Goal: Task Accomplishment & Management: Complete application form

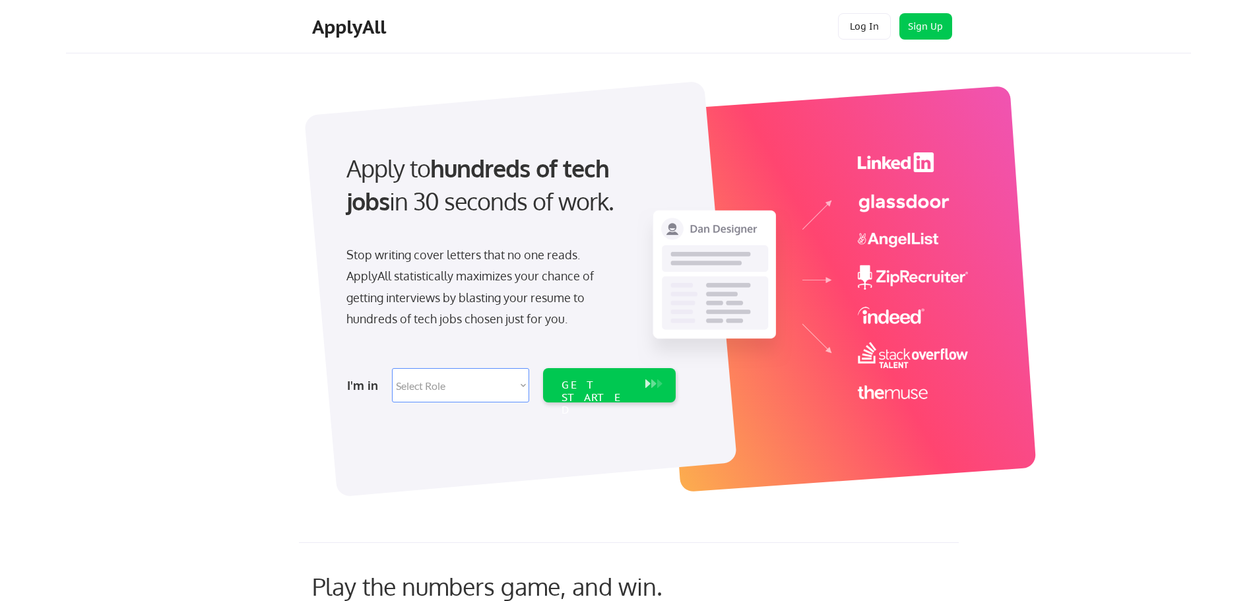
click at [460, 376] on select "Select Role Software Engineering Product Management Customer Success Sales UI/U…" at bounding box center [460, 385] width 137 height 34
select select ""marketing___comms""
click at [392, 368] on select "Select Role Software Engineering Product Management Customer Success Sales UI/U…" at bounding box center [460, 385] width 137 height 34
select select ""marketing___comms""
click at [611, 395] on div "GET STARTED" at bounding box center [597, 385] width 84 height 34
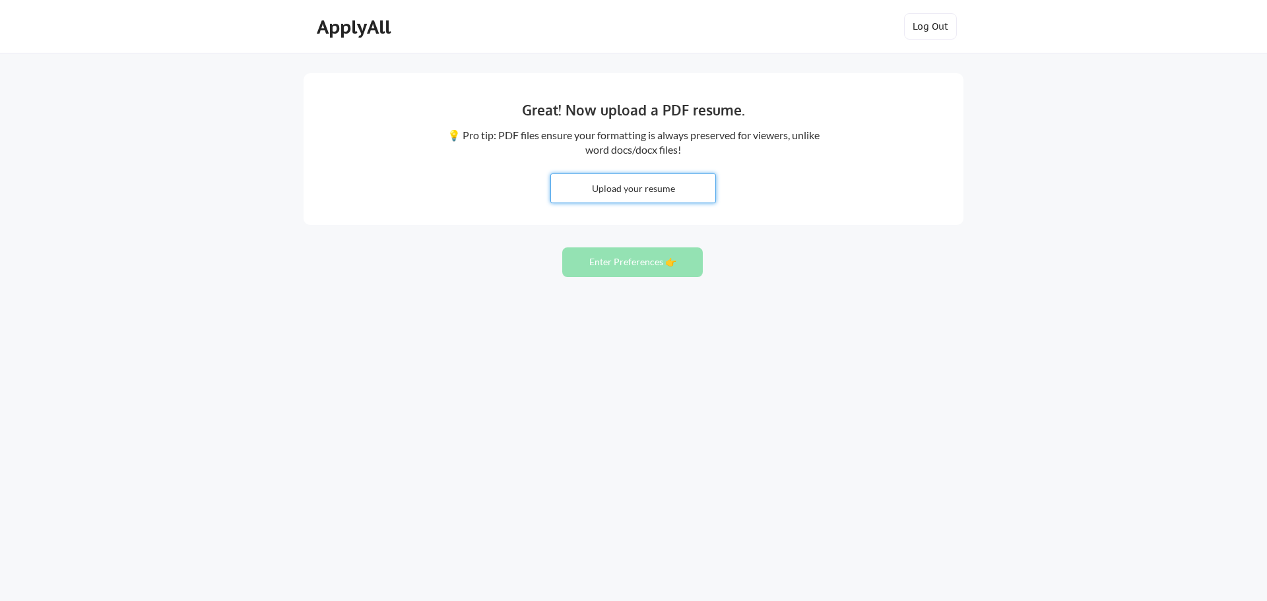
click at [625, 194] on input "file" at bounding box center [633, 188] width 164 height 28
type input "C:\fakepath\Amanda Laughter Resume 2025.pdf"
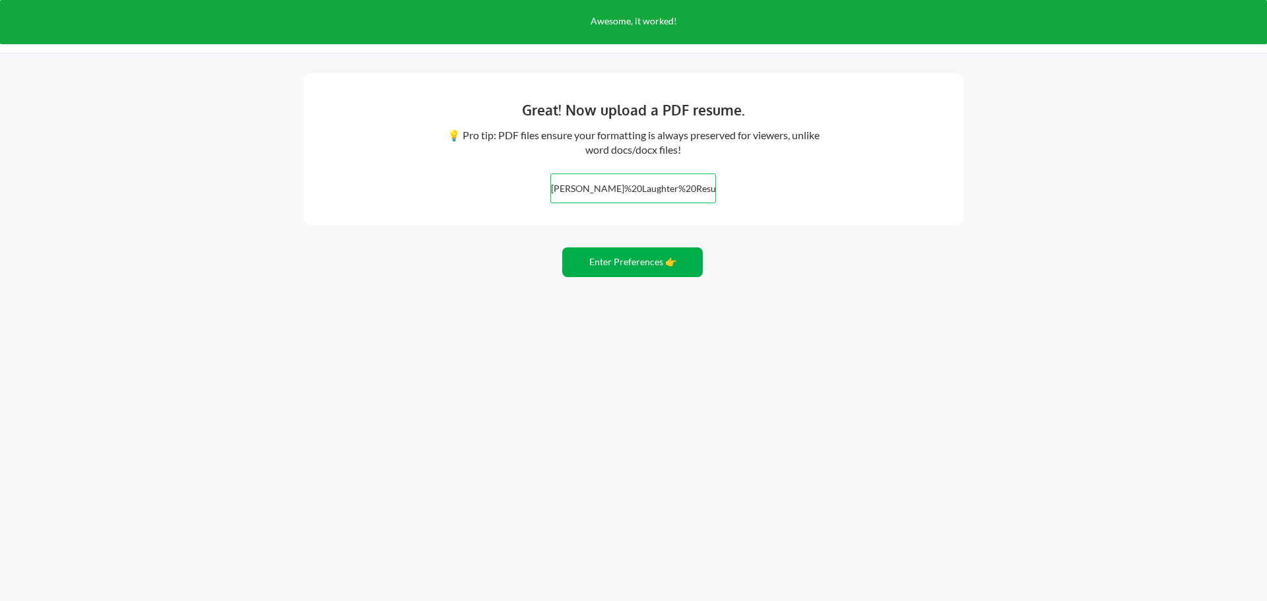
click at [648, 266] on button "Enter Preferences 👉" at bounding box center [632, 262] width 141 height 30
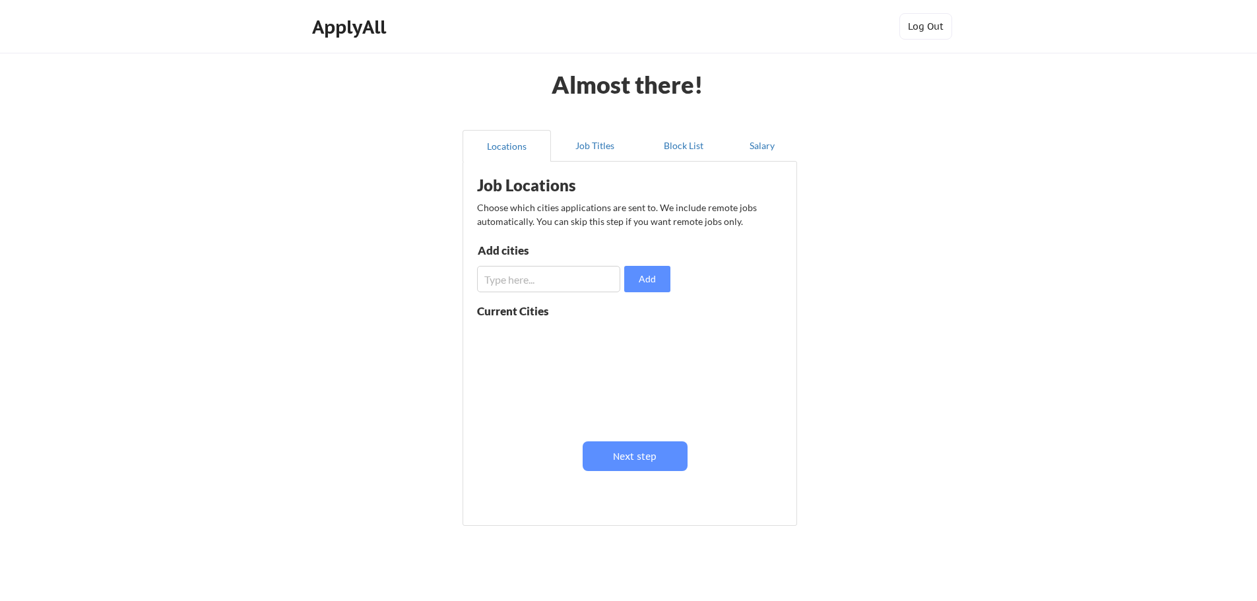
click at [553, 285] on input "input" at bounding box center [548, 279] width 143 height 26
click at [662, 456] on button "Next step" at bounding box center [634, 456] width 105 height 30
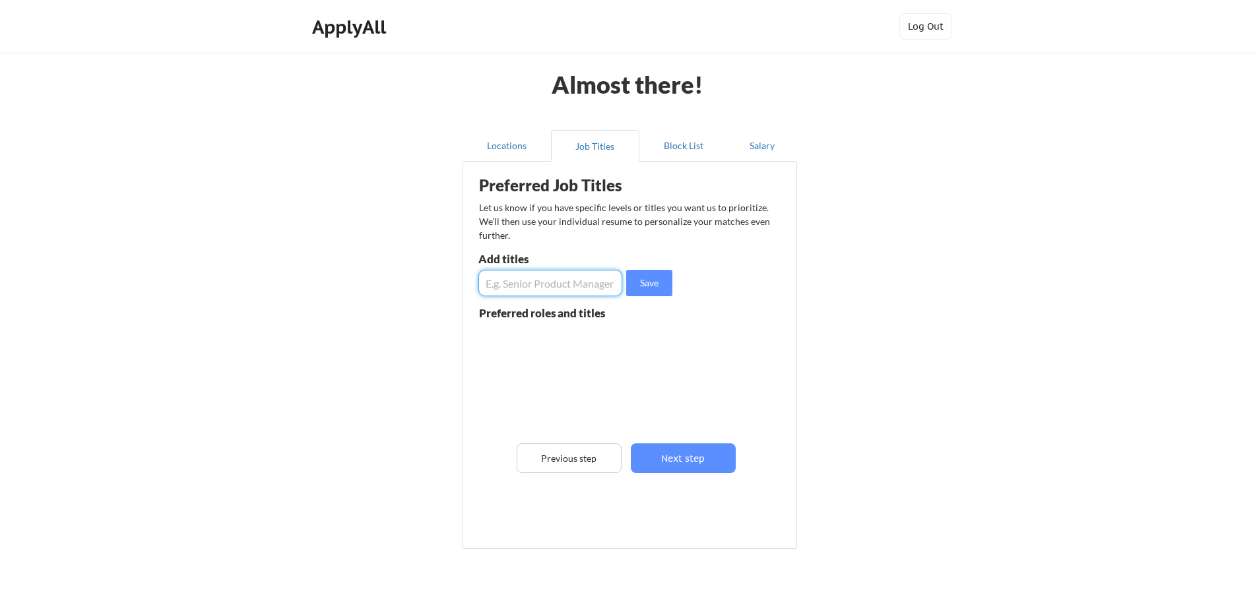
click at [539, 282] on input "input" at bounding box center [550, 283] width 144 height 26
type input "Marketing Associate"
click at [653, 279] on button "Save" at bounding box center [649, 283] width 46 height 26
click at [564, 282] on input "input" at bounding box center [550, 283] width 144 height 26
type input "Marketing Cloud QA"
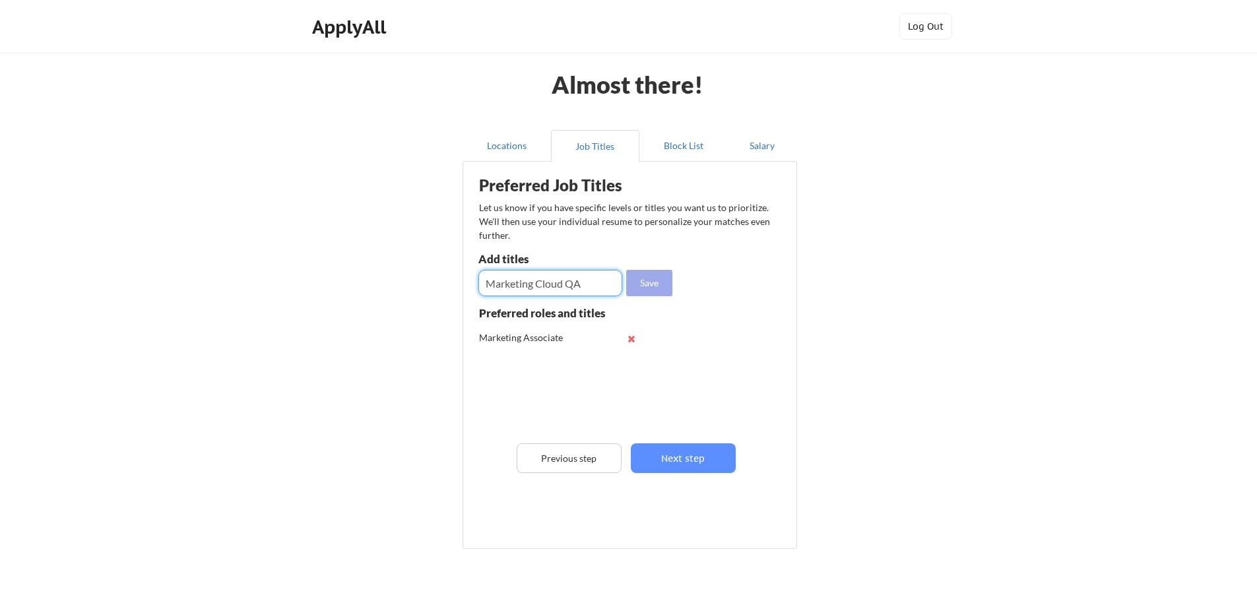
click at [650, 281] on button "Save" at bounding box center [649, 283] width 46 height 26
click at [538, 287] on input "input" at bounding box center [550, 283] width 144 height 26
click at [515, 282] on input "input" at bounding box center [550, 283] width 144 height 26
type input "Email Marketing Coordinator"
click at [641, 283] on button "Save" at bounding box center [649, 283] width 46 height 26
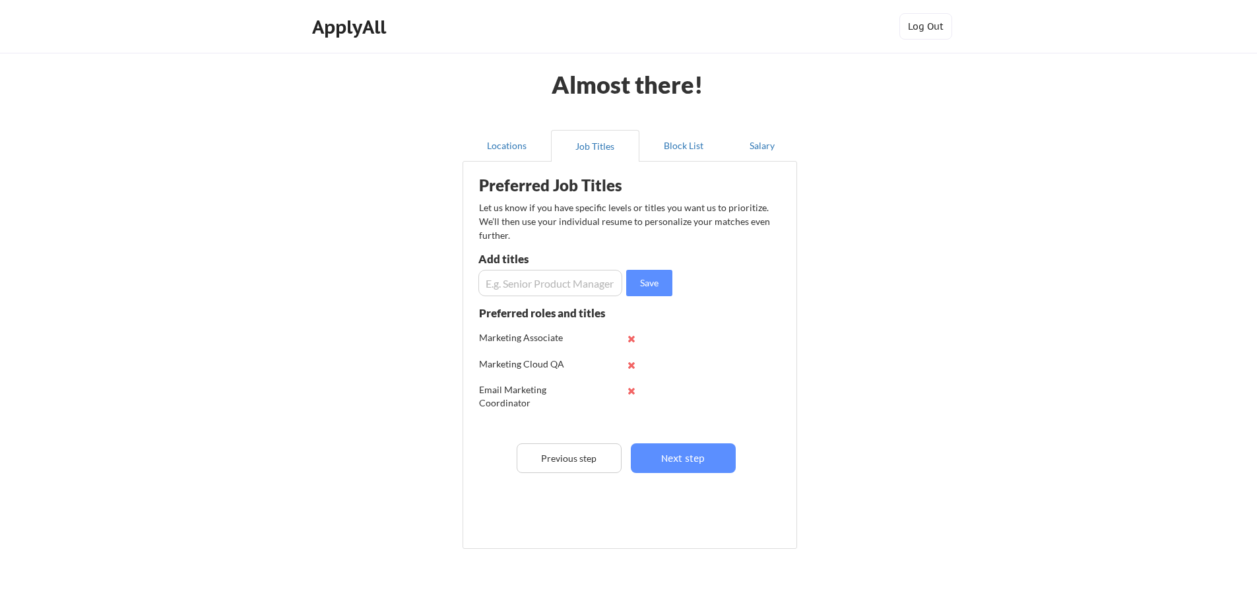
click at [569, 286] on input "input" at bounding box center [550, 283] width 144 height 26
type input "Digital Marketing Manager"
click at [648, 278] on button "Save" at bounding box center [649, 283] width 46 height 26
click at [554, 288] on input "input" at bounding box center [550, 283] width 144 height 26
type input "Web Coordinator"
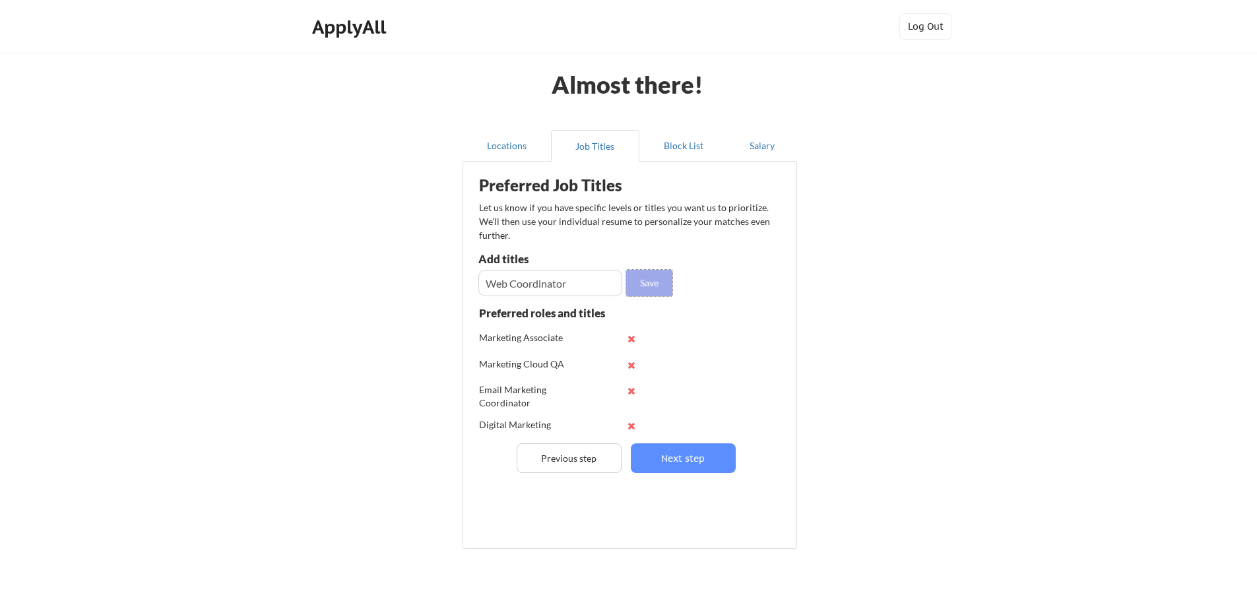
click at [656, 290] on button "Save" at bounding box center [649, 283] width 46 height 26
click at [547, 286] on input "input" at bounding box center [550, 283] width 144 height 26
type input "Digital Marketing Associate"
click at [636, 280] on button "Save" at bounding box center [649, 283] width 46 height 26
click at [555, 280] on input "input" at bounding box center [550, 283] width 144 height 26
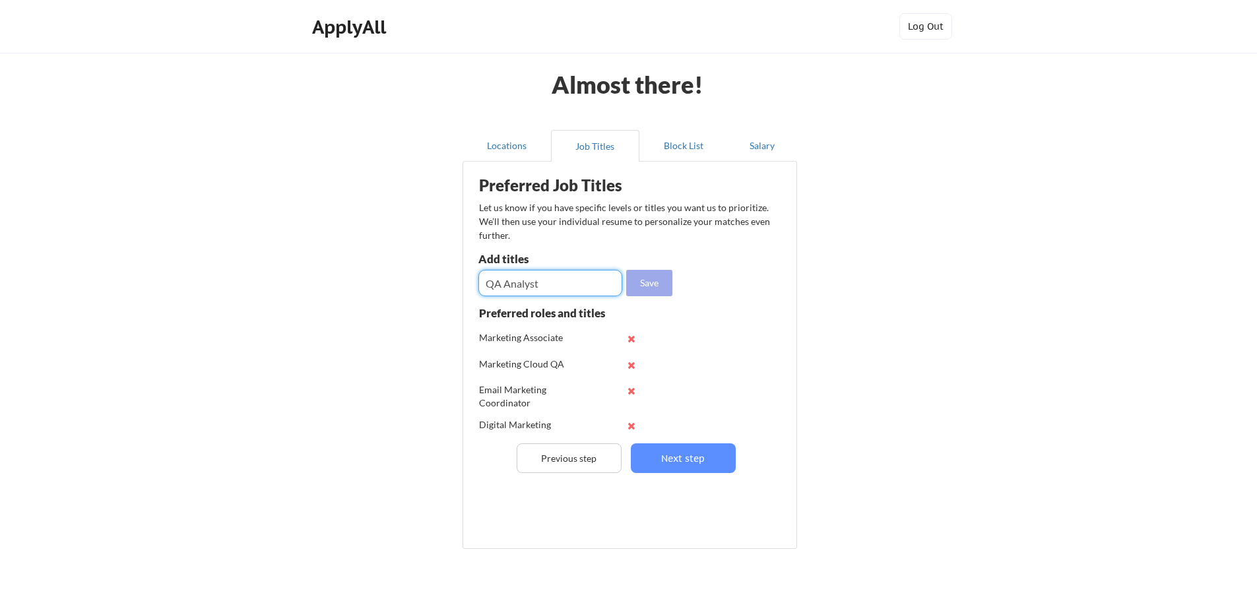
type input "QA Analyst"
click at [658, 278] on button "Save" at bounding box center [649, 283] width 46 height 26
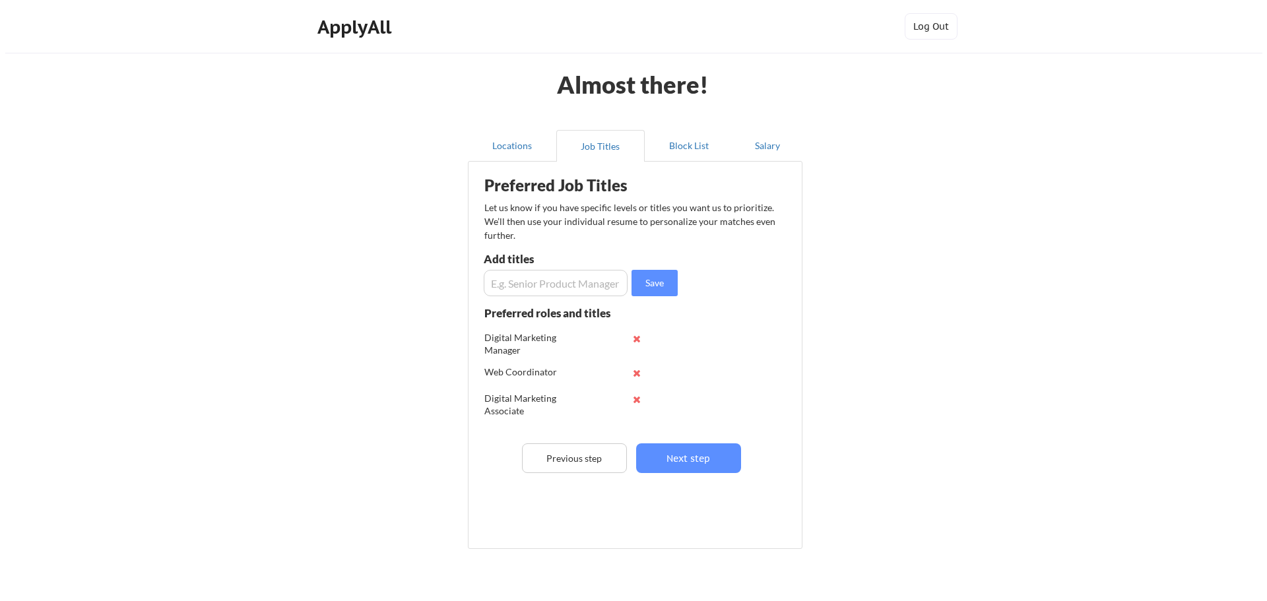
scroll to position [131, 0]
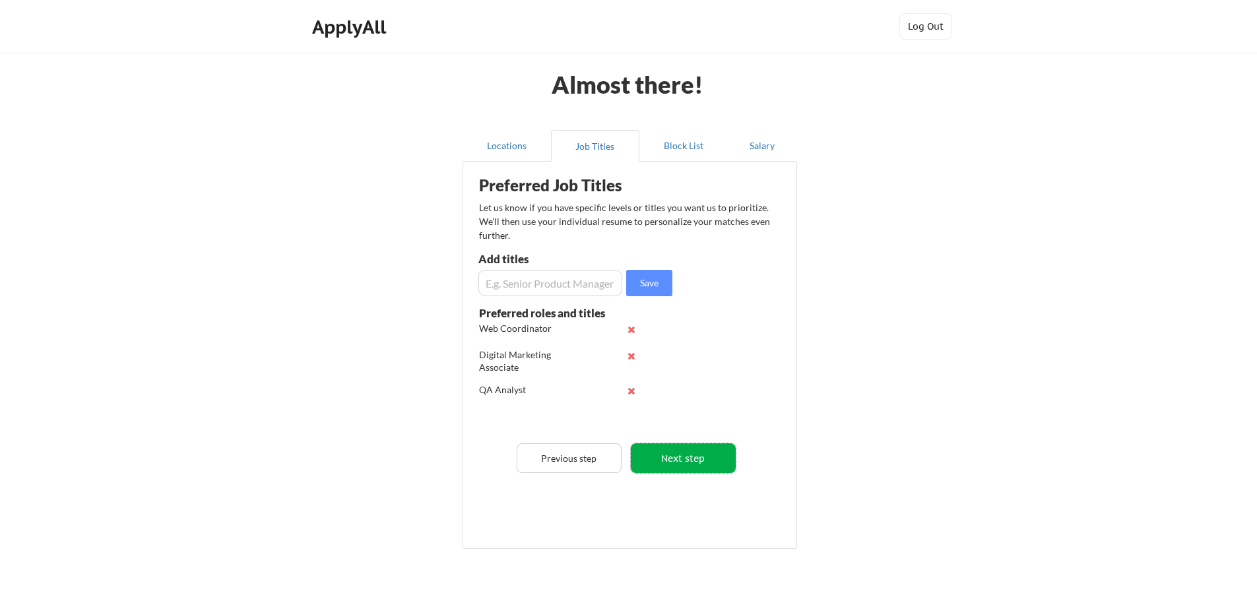
click at [681, 457] on button "Next step" at bounding box center [683, 458] width 105 height 30
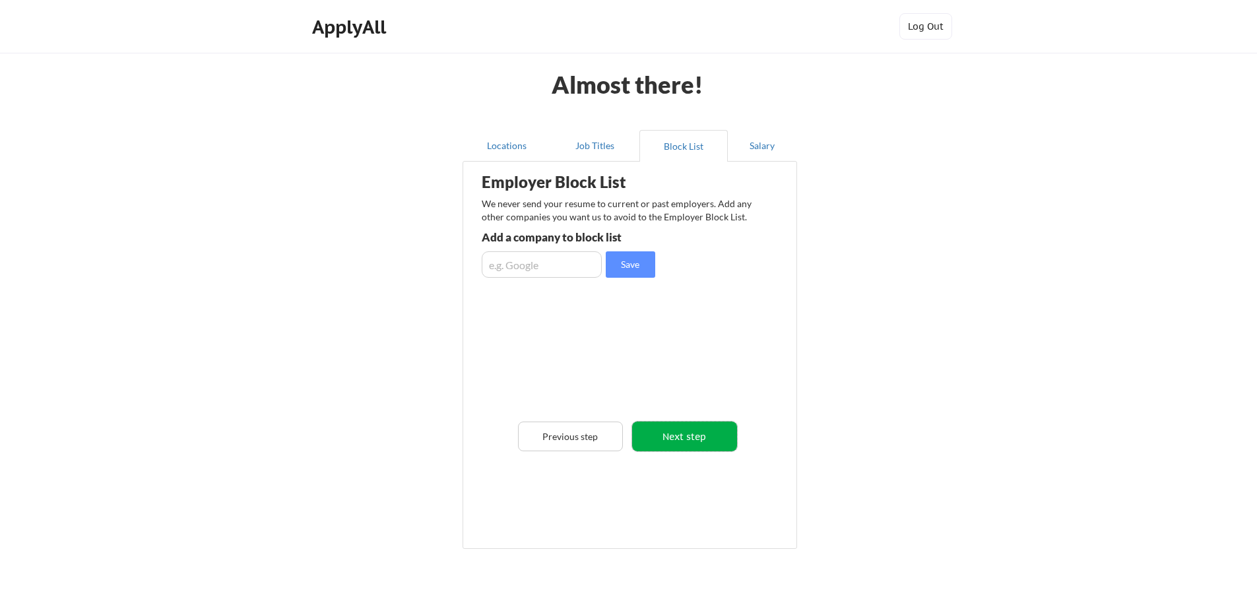
click at [699, 431] on button "Next step" at bounding box center [684, 437] width 105 height 30
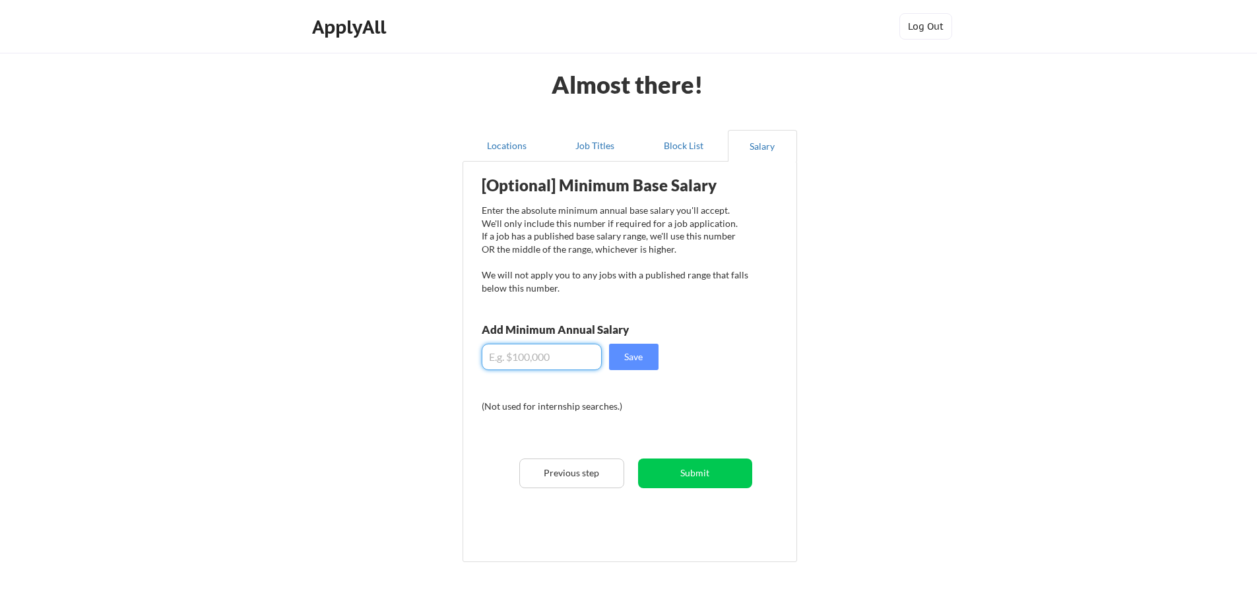
click at [522, 360] on input "input" at bounding box center [542, 357] width 120 height 26
type input "$70,000"
click at [625, 352] on button "Save" at bounding box center [633, 357] width 49 height 26
click at [712, 476] on button "Submit" at bounding box center [695, 473] width 114 height 30
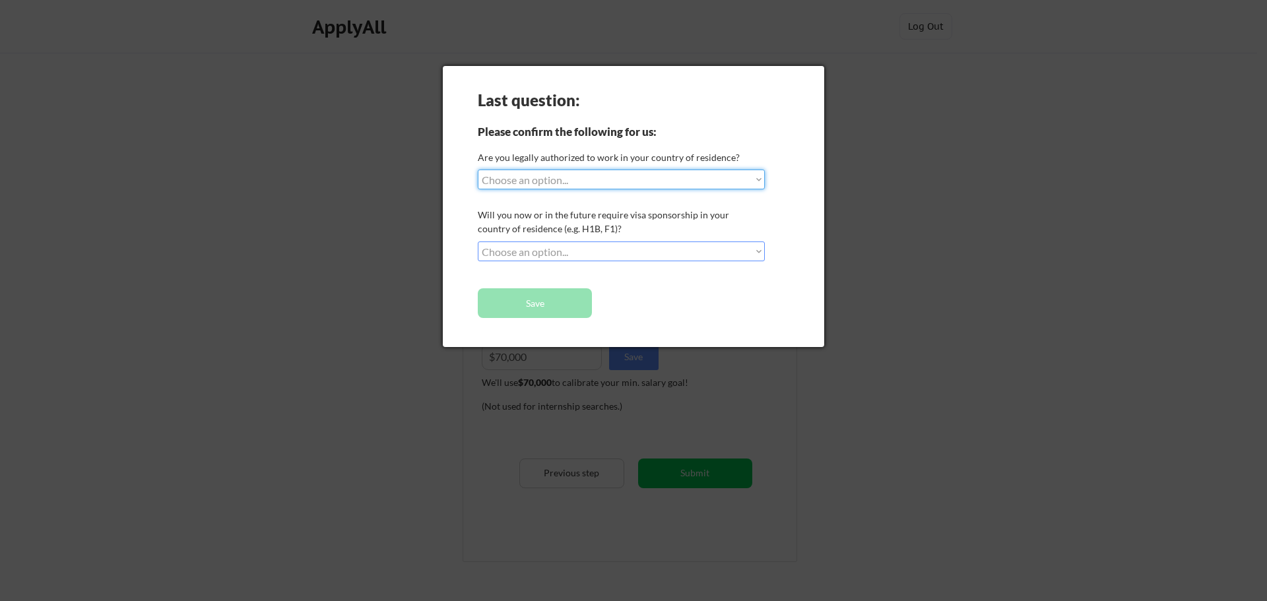
click at [558, 178] on select "Choose an option... Yes, I am a US Citizen Yes, I am a Canadian Citizen Yes, I …" at bounding box center [621, 180] width 287 height 20
select select ""yes__i_am_a_us_citizen""
click at [478, 170] on select "Choose an option... Yes, I am a US Citizen Yes, I am a Canadian Citizen Yes, I …" at bounding box center [621, 180] width 287 height 20
click at [563, 253] on select "Choose an option... No, I will not need sponsorship Yes, I will need sponsorship" at bounding box center [621, 251] width 287 height 20
select select ""no__i_will_not_need_sponsorship""
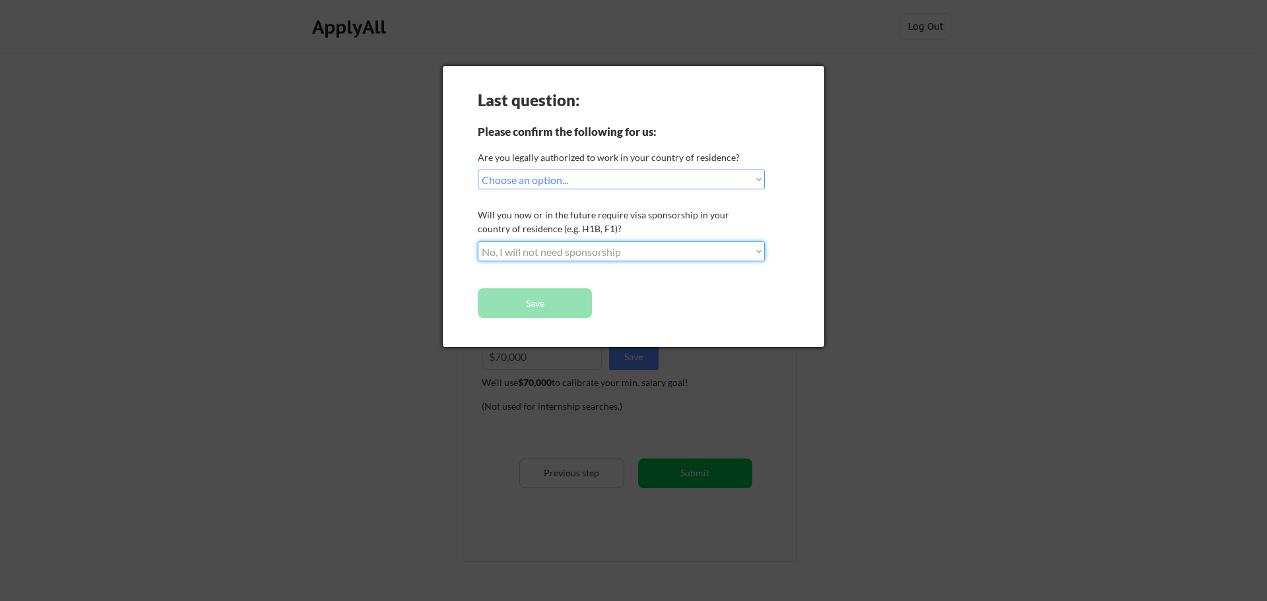
click at [478, 241] on select "Choose an option... No, I will not need sponsorship Yes, I will need sponsorship" at bounding box center [621, 251] width 287 height 20
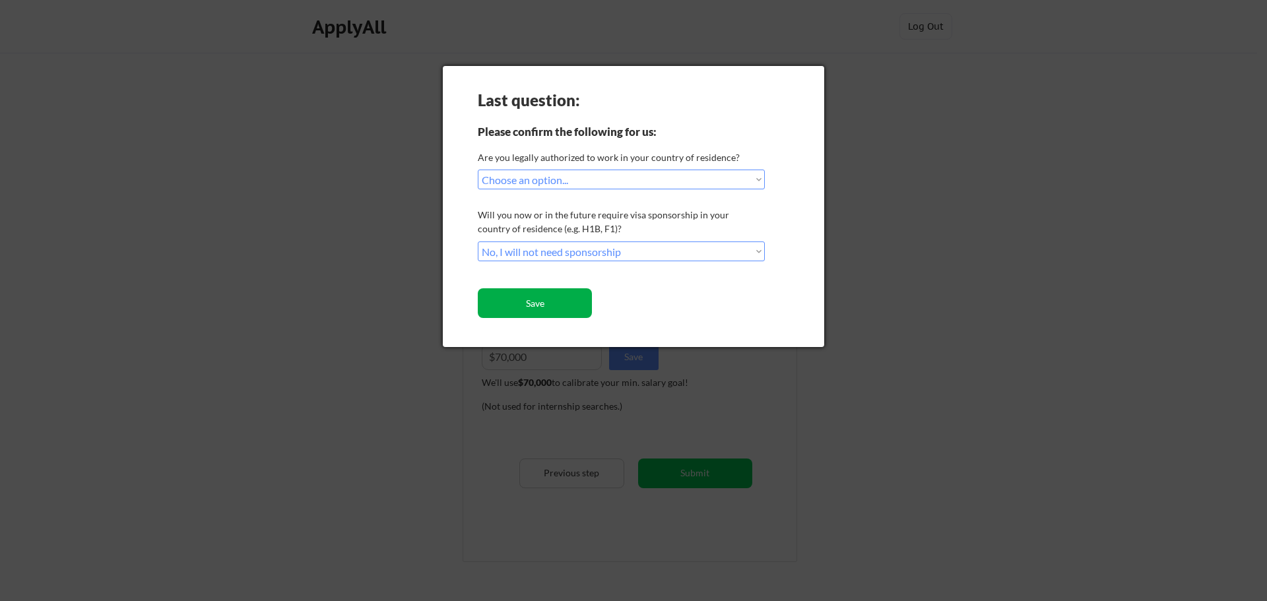
click at [539, 307] on button "Save" at bounding box center [535, 303] width 114 height 30
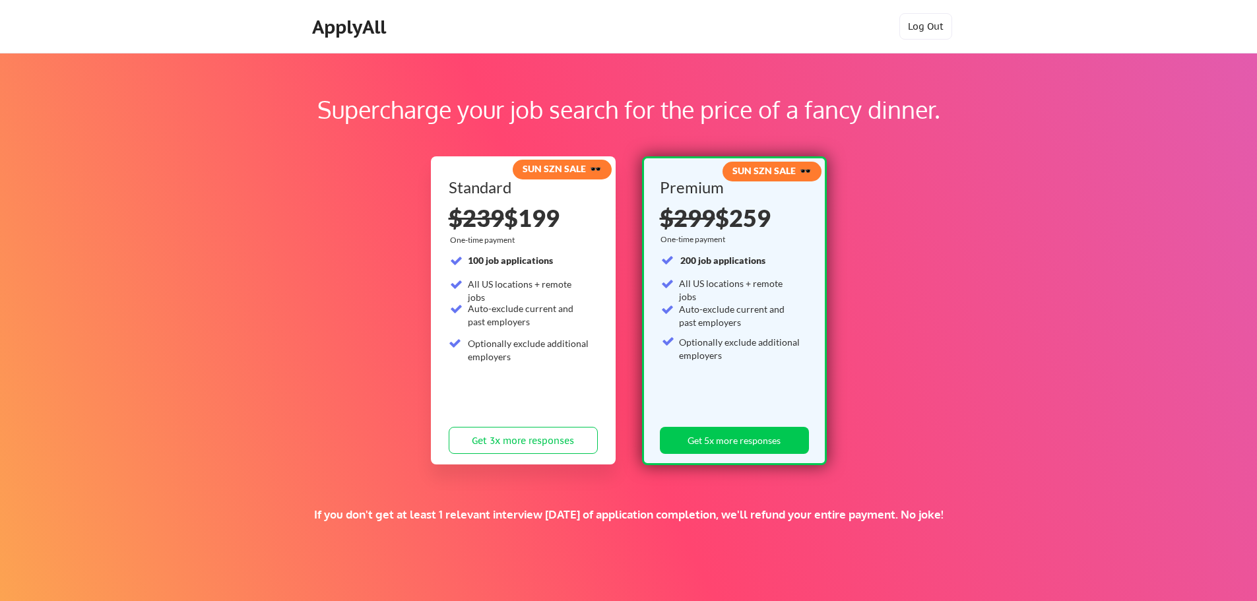
click at [391, 116] on div "Supercharge your job search for the price of a fancy dinner." at bounding box center [628, 110] width 1088 height 36
click at [362, 29] on div "ApplyAll" at bounding box center [351, 27] width 78 height 22
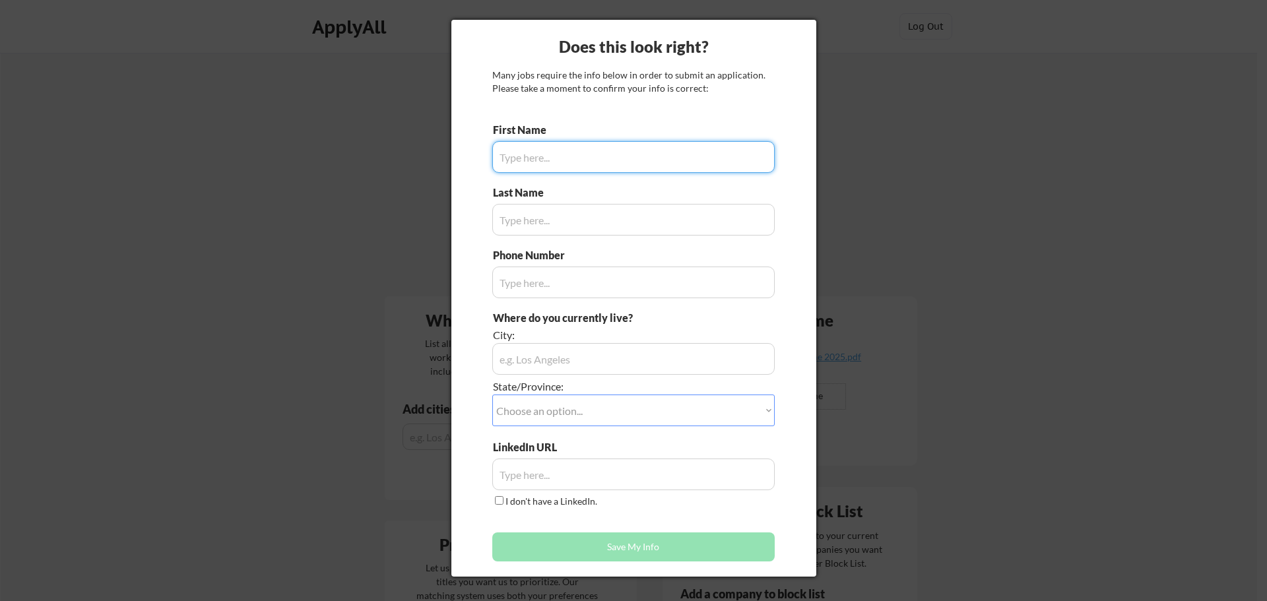
click at [605, 160] on input "input" at bounding box center [633, 157] width 282 height 32
click at [600, 160] on input "input" at bounding box center [633, 157] width 282 height 32
type input "Q"
type input "[PERSON_NAME]"
click at [605, 220] on input "input" at bounding box center [633, 220] width 282 height 32
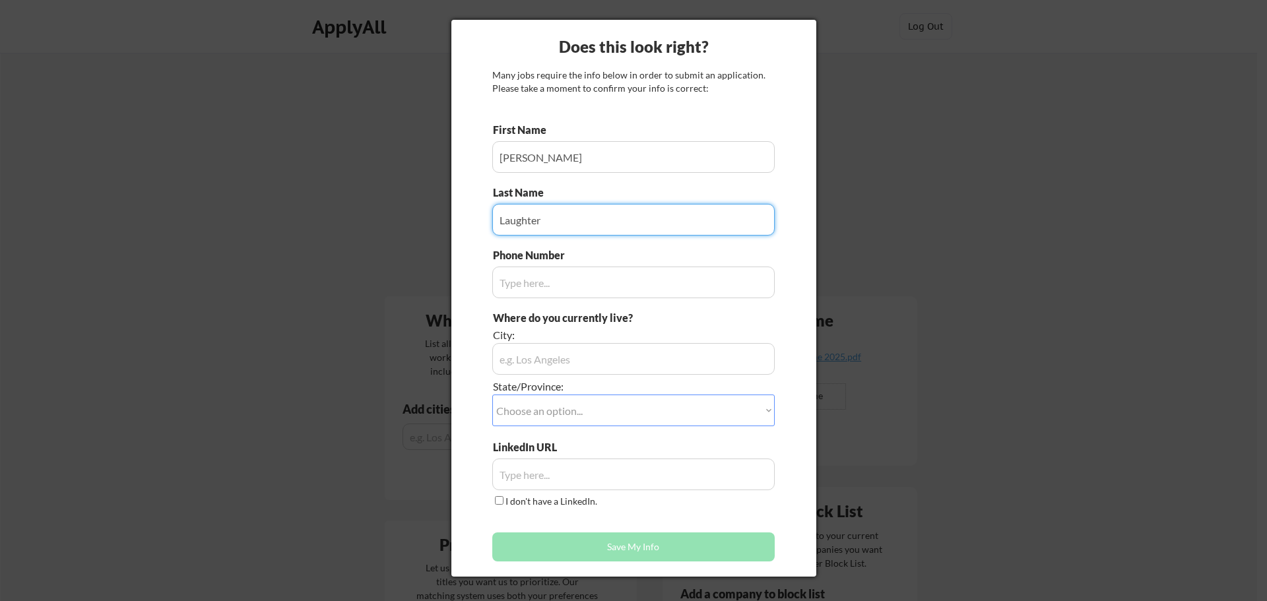
type input "Laughter"
click at [603, 281] on input "input" at bounding box center [633, 283] width 282 height 32
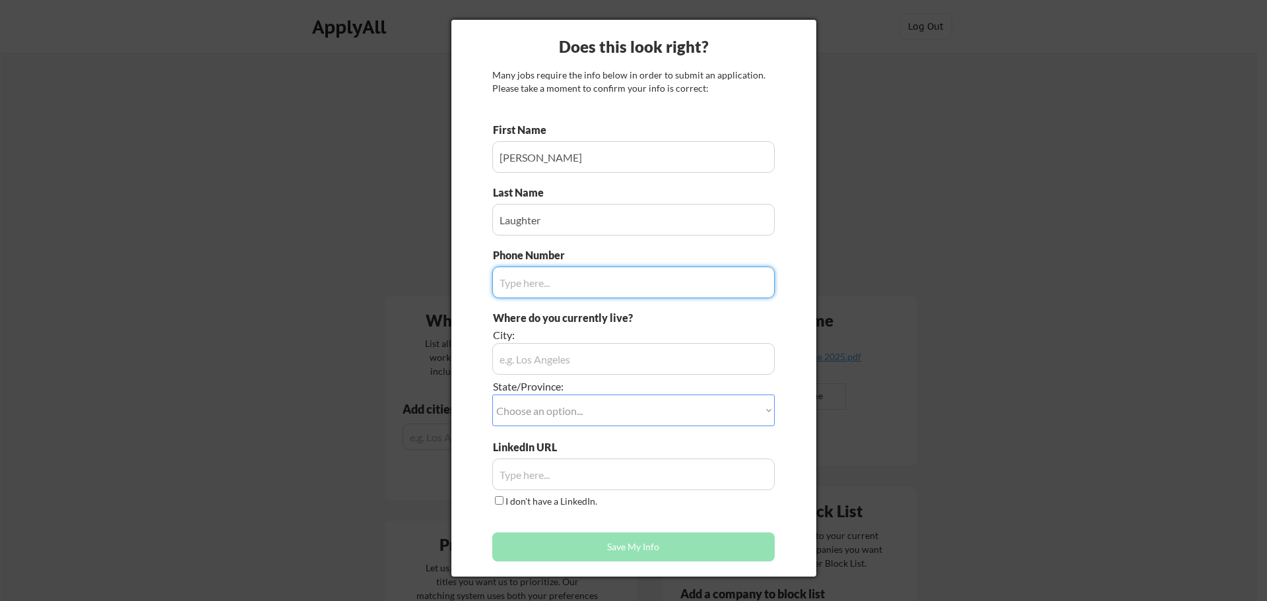
click at [603, 360] on input "input" at bounding box center [633, 359] width 282 height 32
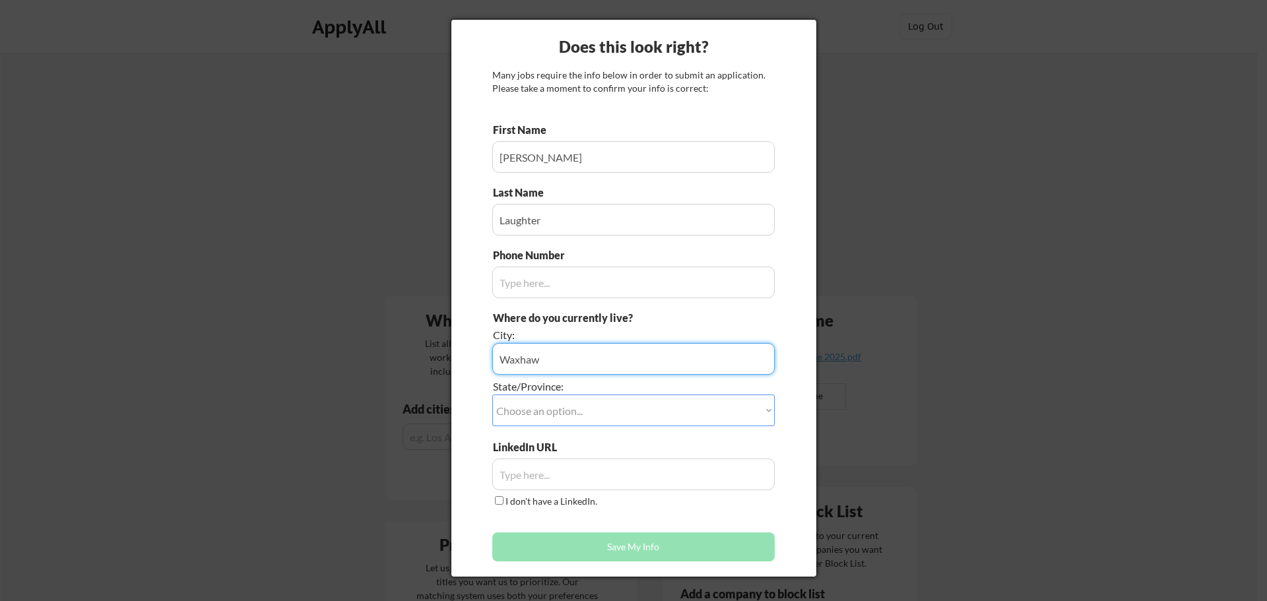
type input "Waxhaw"
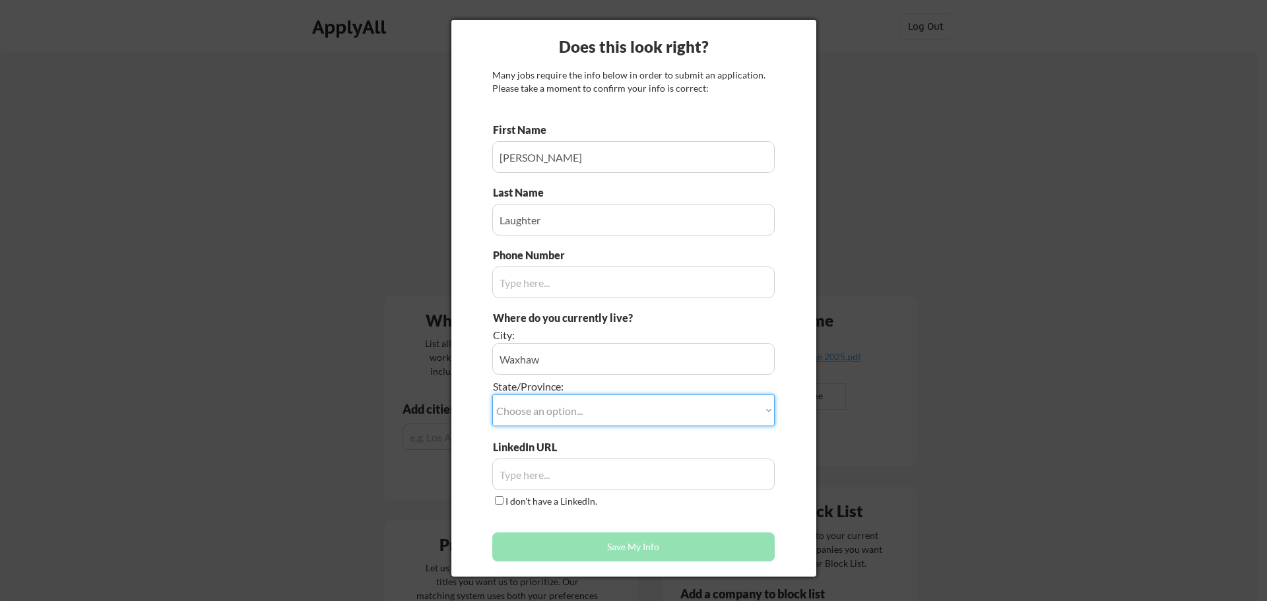
click at [595, 416] on select "Choose an option... Other/Not Applicable Alabama Alaska Alberta Arizona Arkansa…" at bounding box center [633, 410] width 282 height 32
select select ""North Carolina""
click at [492, 394] on select "Choose an option... Other/Not Applicable Alabama Alaska Alberta Arizona Arkansa…" at bounding box center [633, 410] width 282 height 32
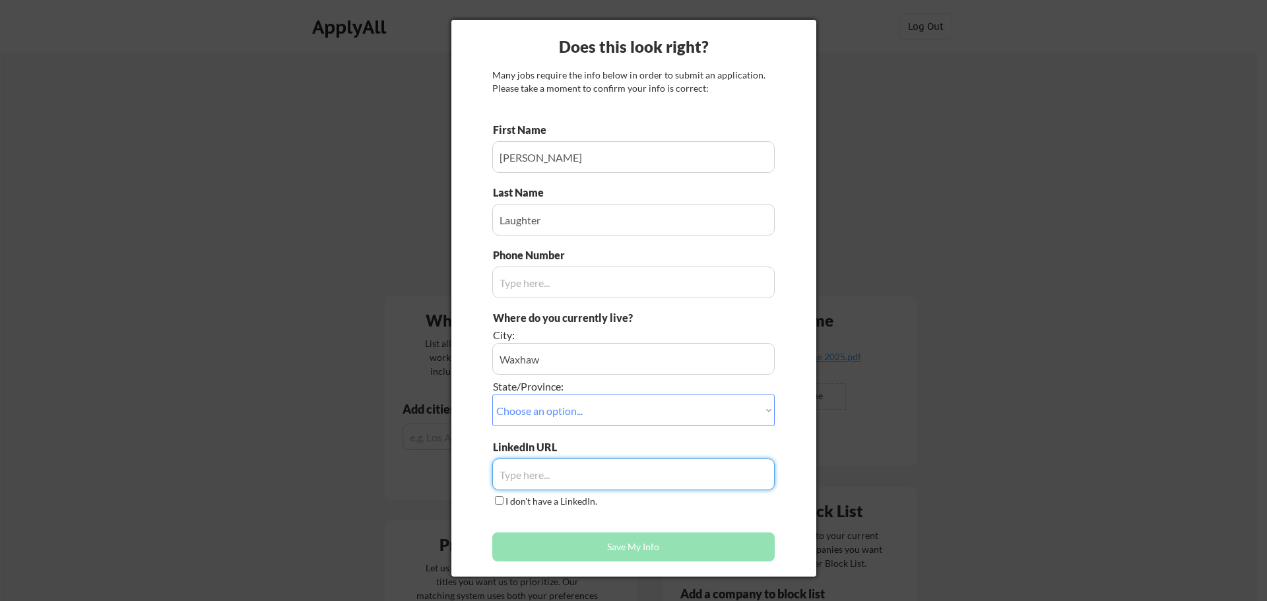
click at [561, 472] on input "input" at bounding box center [633, 474] width 282 height 32
paste input "https://www.linkedin.com/in/amanda-laughter/"
type input "https://www.linkedin.com/in/amanda-laughter/"
click at [776, 502] on div "Does this look right? Many jobs require the info below in order to submit an ap…" at bounding box center [633, 298] width 365 height 557
click at [586, 277] on input "input" at bounding box center [633, 283] width 282 height 32
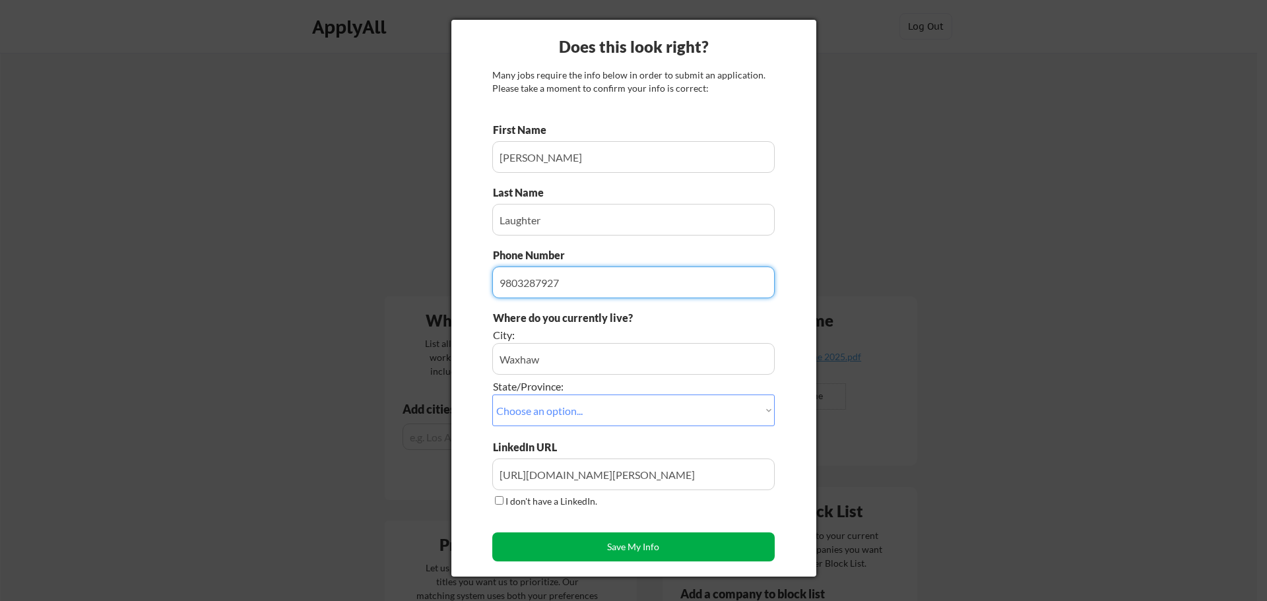
type input "9803287927"
click at [629, 555] on button "Save My Info" at bounding box center [633, 546] width 282 height 29
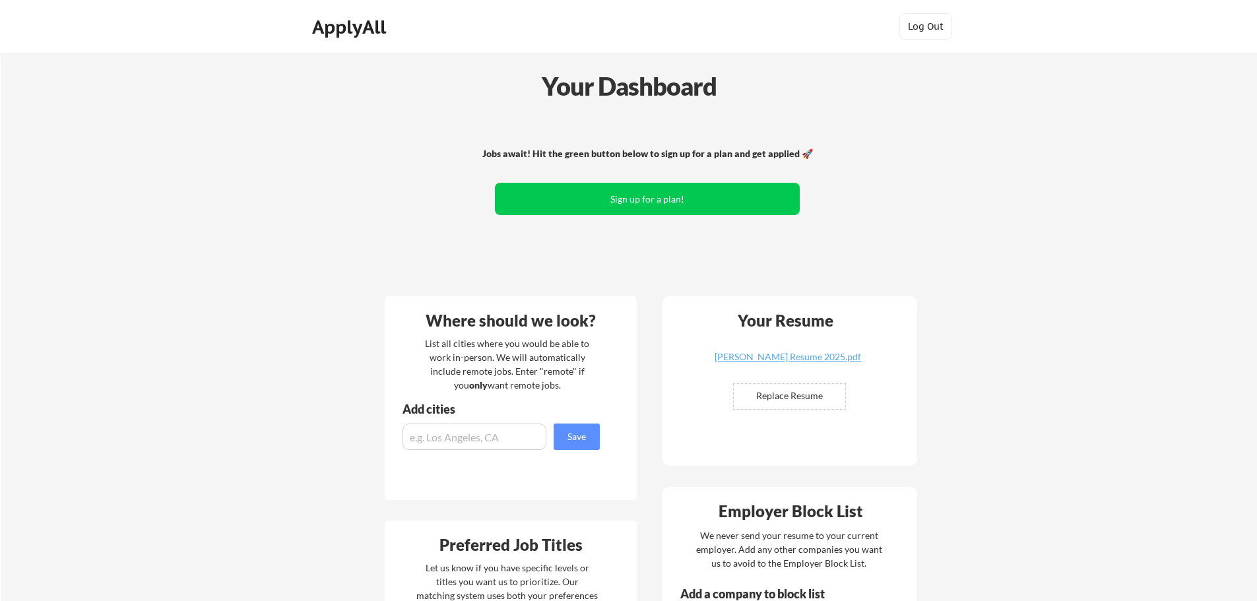
scroll to position [66, 0]
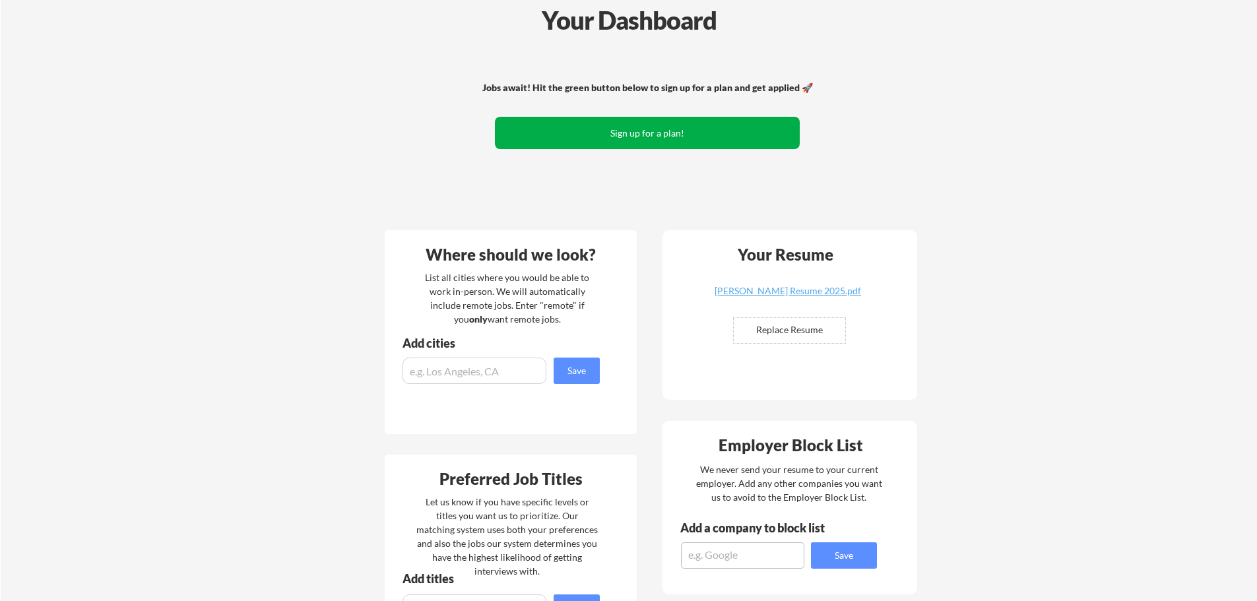
click at [613, 127] on button "Sign up for a plan!" at bounding box center [647, 133] width 305 height 32
